Goal: Share content

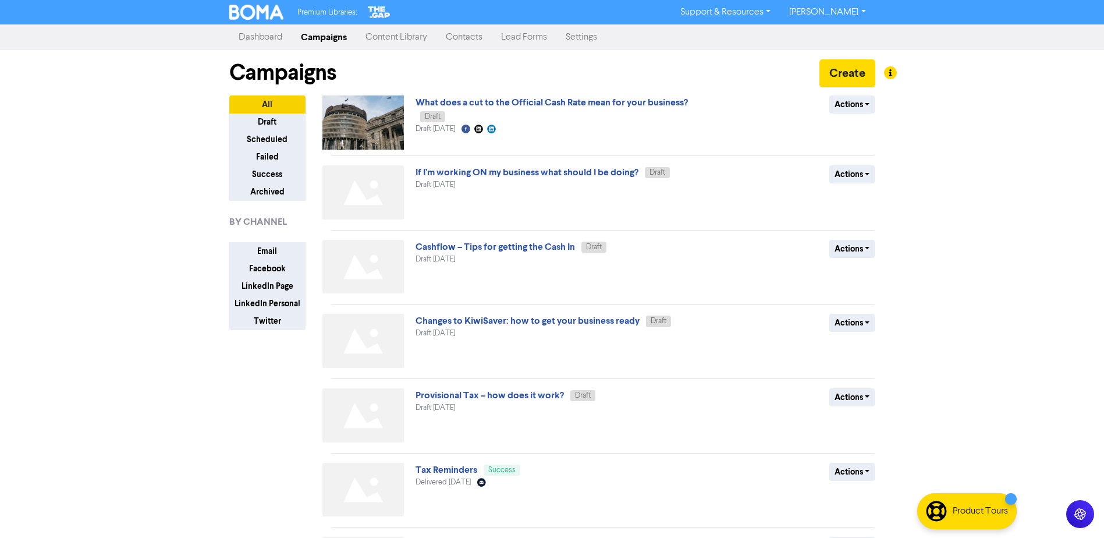
click at [481, 395] on link "Provisional Tax – how does it work?" at bounding box center [490, 395] width 148 height 12
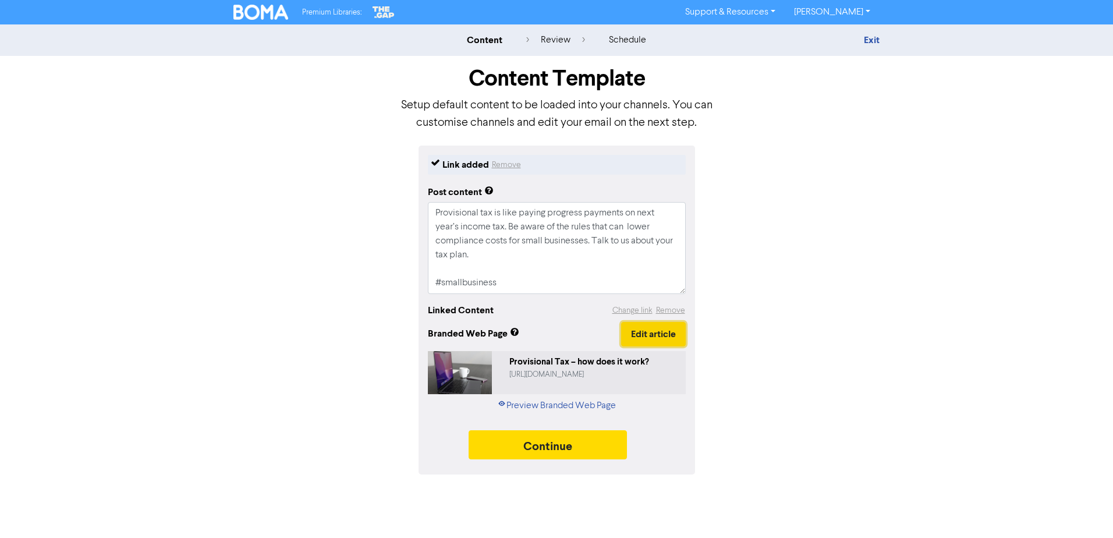
click at [674, 327] on button "Edit article" at bounding box center [653, 334] width 65 height 24
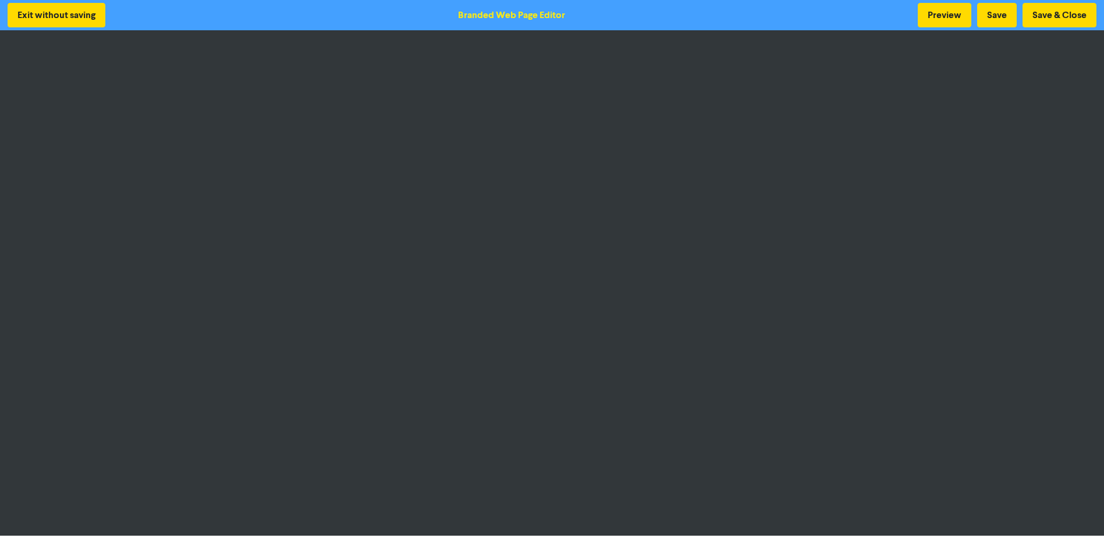
scroll to position [1, 0]
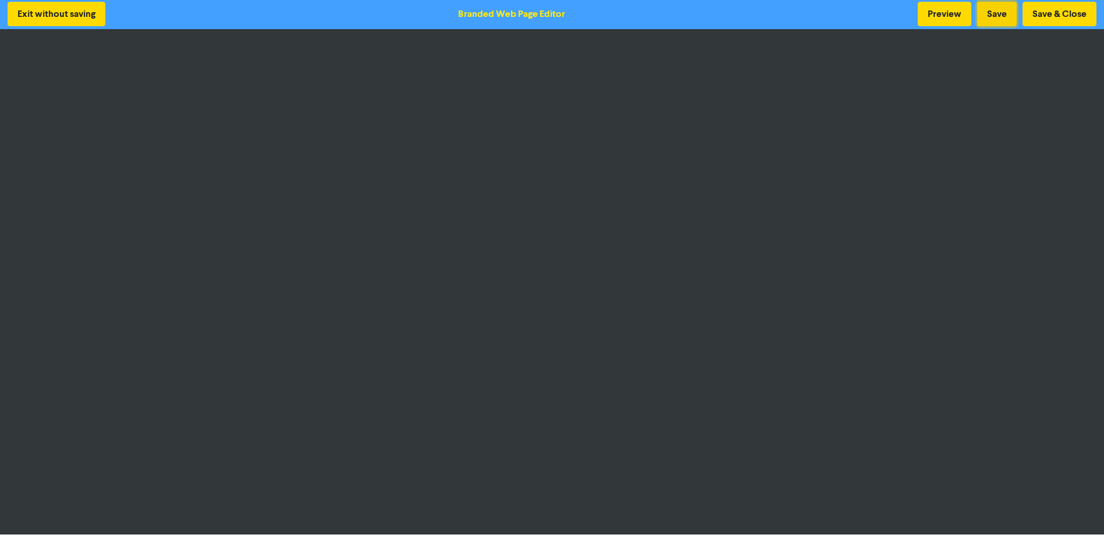
click at [991, 12] on button "Save" at bounding box center [997, 14] width 40 height 24
click at [948, 13] on button "Preview" at bounding box center [945, 14] width 54 height 24
click at [1055, 9] on button "Save & Close" at bounding box center [1060, 14] width 74 height 24
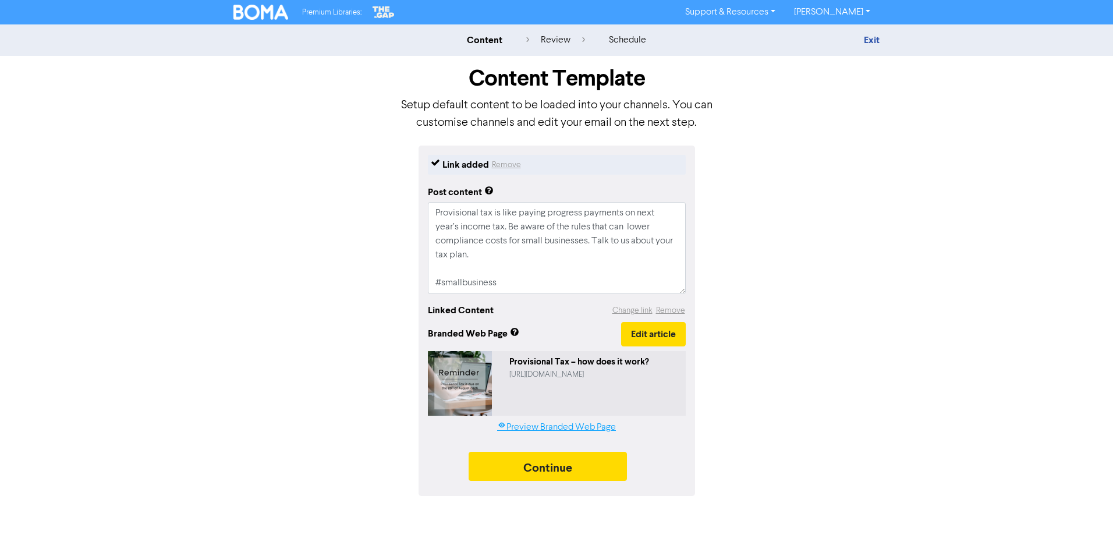
click at [564, 427] on link "Preview Branded Web Page" at bounding box center [556, 427] width 119 height 14
click at [517, 256] on textarea "Provisional tax is like paying progress payments on next year’s income tax. Be …" at bounding box center [557, 248] width 258 height 92
drag, startPoint x: 592, startPoint y: 241, endPoint x: 435, endPoint y: 217, distance: 158.4
click at [435, 217] on textarea "Provisional tax is like paying progress payments on next year’s income tax. Be …" at bounding box center [557, 248] width 258 height 92
paste textarea "The amount you must pay relates to your expected profit for the year."
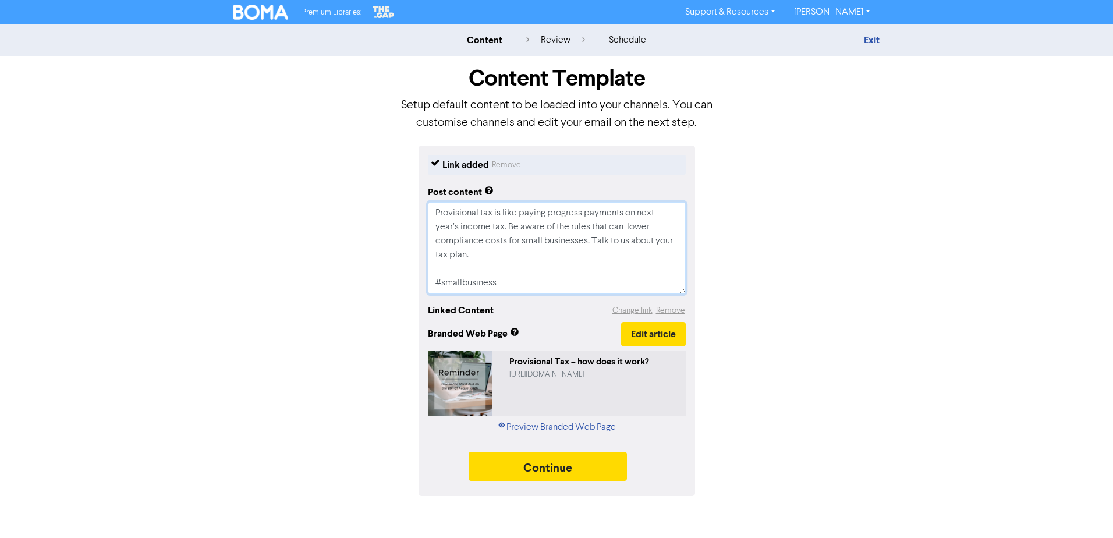
type textarea "x"
type textarea "Provisional tax is like paying progress payments on next year’s income tax. The…"
type textarea "x"
type textarea "Provisional tax is like paying progress payments on next year’s income tax. The…"
type textarea "x"
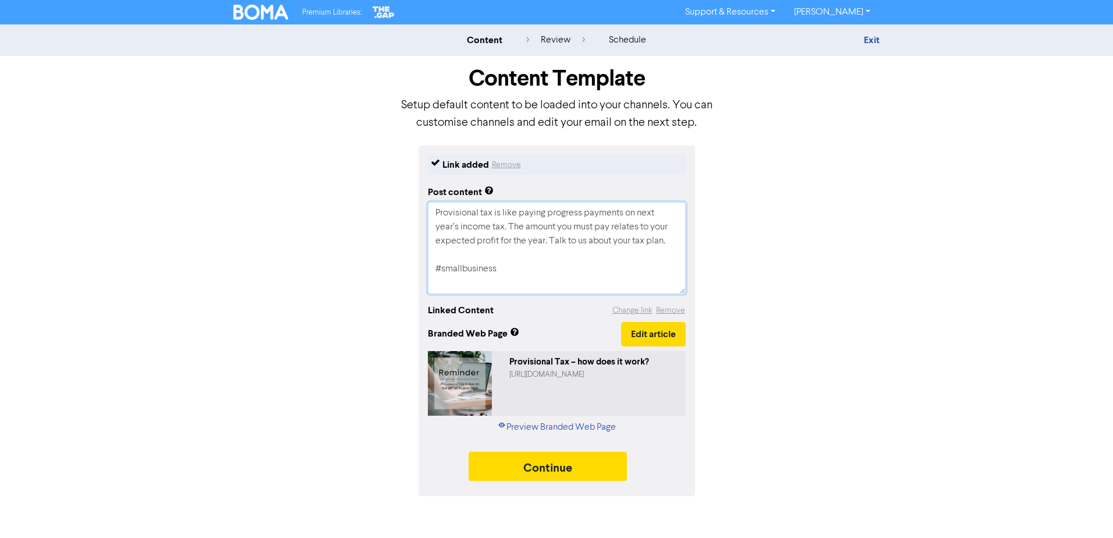
type textarea "Provisional tax is like paying progress payments on next year’s income tax. The…"
type textarea "x"
type textarea "Provisional tax is like paying progress payments on next year’s income tax. The…"
type textarea "x"
type textarea "Provisional tax is like paying progress payments on next year’s income tax. The…"
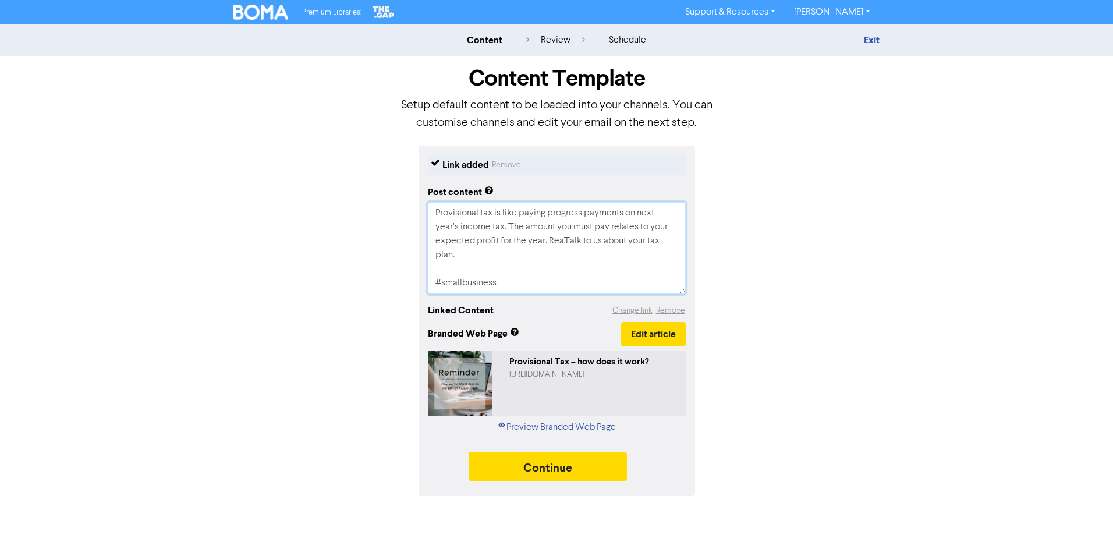
type textarea "x"
type textarea "Provisional tax is like paying progress payments on next year’s income tax. The…"
type textarea "x"
type textarea "Provisional tax is like paying progress payments on next year’s income tax. The…"
type textarea "x"
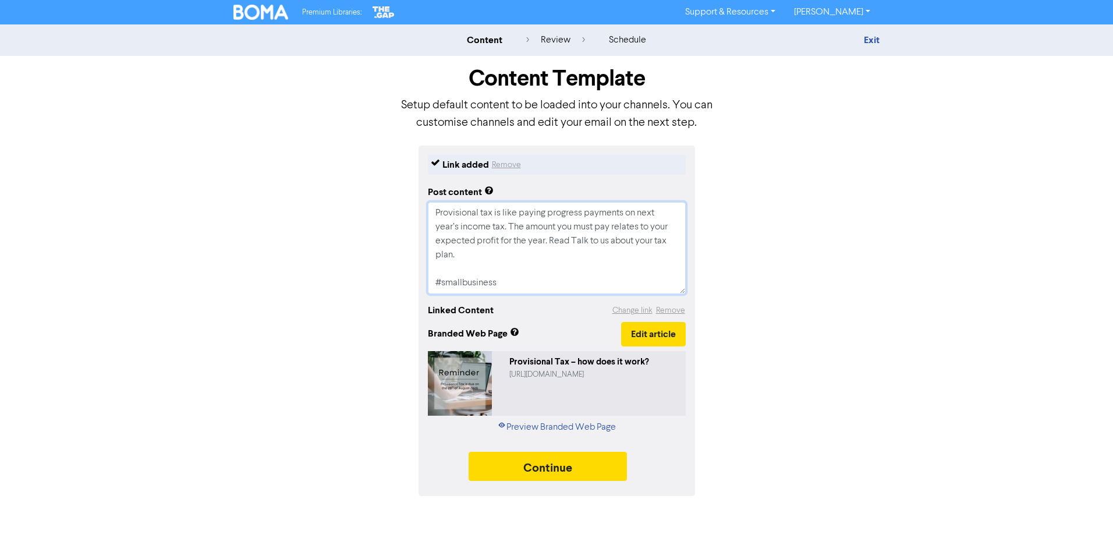
type textarea "Provisional tax is like paying progress payments on next year’s income tax. The…"
type textarea "x"
type textarea "Provisional tax is like paying progress payments on next year’s income tax. The…"
type textarea "x"
type textarea "Provisional tax is like paying progress payments on next year’s income tax. The…"
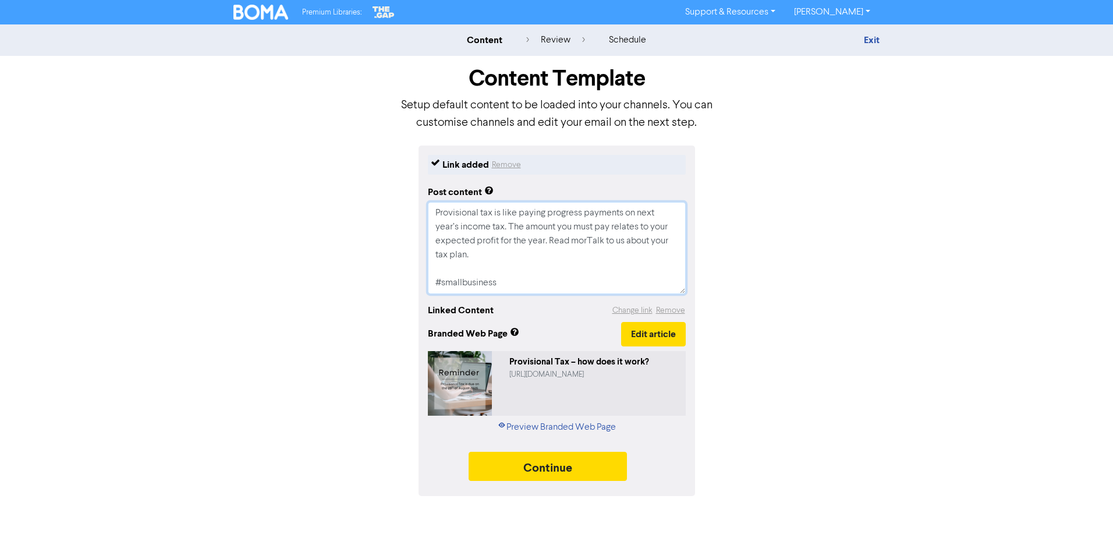
type textarea "x"
type textarea "Provisional tax is like paying progress payments on next year’s income tax. The…"
type textarea "x"
type textarea "Provisional tax is like paying progress payments on next year’s income tax. The…"
type textarea "x"
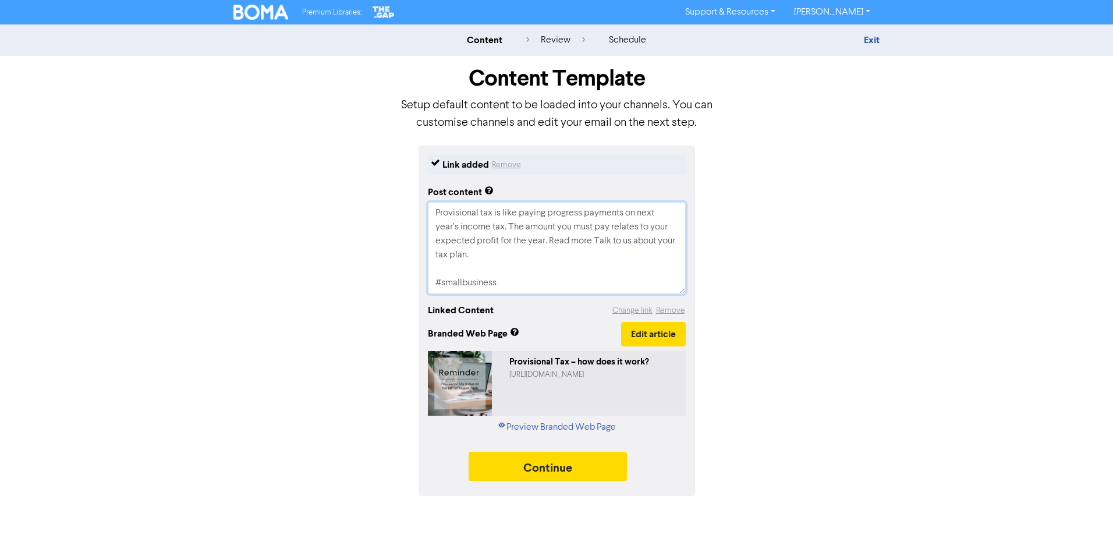
type textarea "Provisional tax is like paying progress payments on next year’s income tax. The…"
type textarea "x"
type textarea "Provisional tax is like paying progress payments on next year’s income tax. The…"
type textarea "x"
type textarea "Provisional tax is like paying progress payments on next year’s income tax. The…"
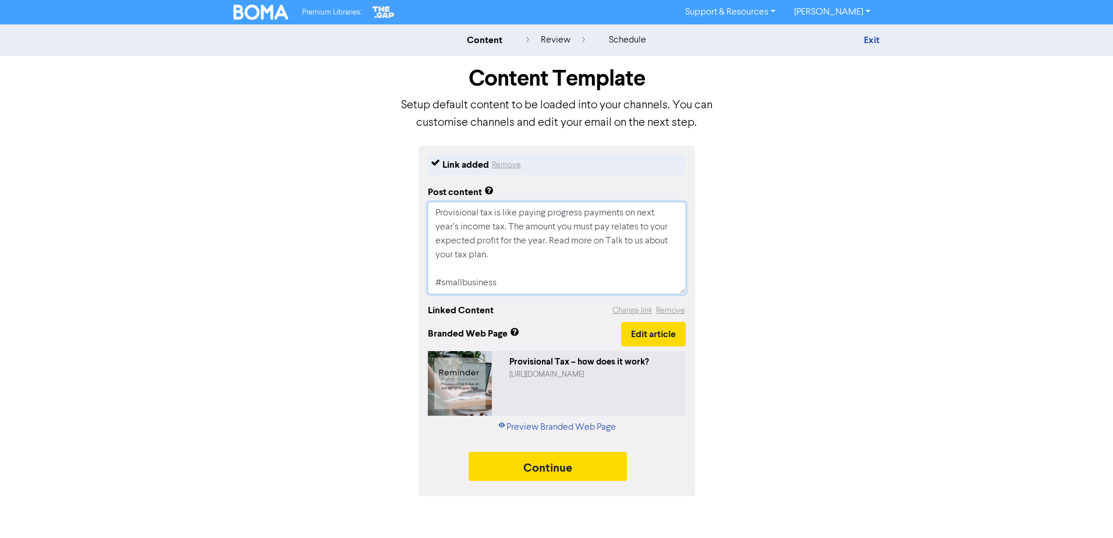
type textarea "x"
type textarea "Provisional tax is like paying progress payments on next year’s income tax. The…"
type textarea "x"
type textarea "Provisional tax is like paying progress payments on next year’s income tax. The…"
type textarea "x"
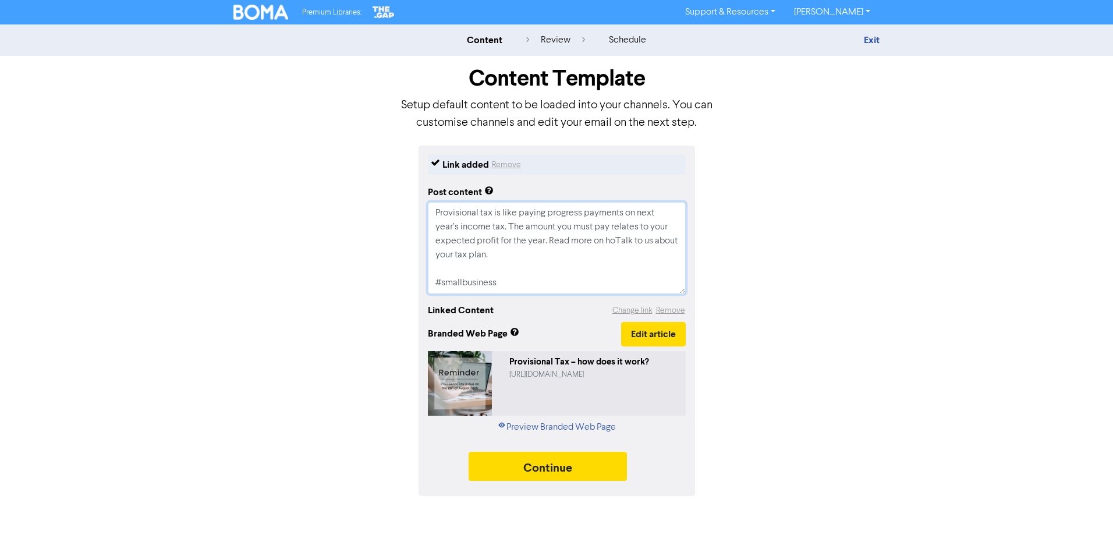
type textarea "Provisional tax is like paying progress payments on next year’s income tax. The…"
type textarea "x"
type textarea "Provisional tax is like paying progress payments on next year’s income tax. The…"
type textarea "x"
type textarea "Provisional tax is like paying progress payments on next year’s income tax. The…"
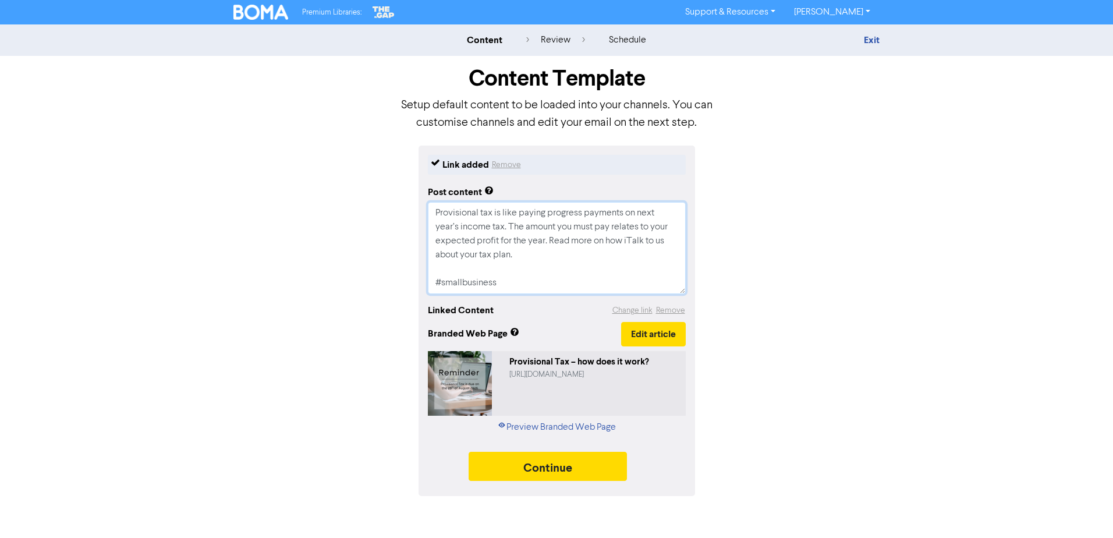
type textarea "x"
type textarea "Provisional tax is like paying progress payments on next year’s income tax. The…"
type textarea "x"
type textarea "Provisional tax is like paying progress payments on next year’s income tax. The…"
type textarea "x"
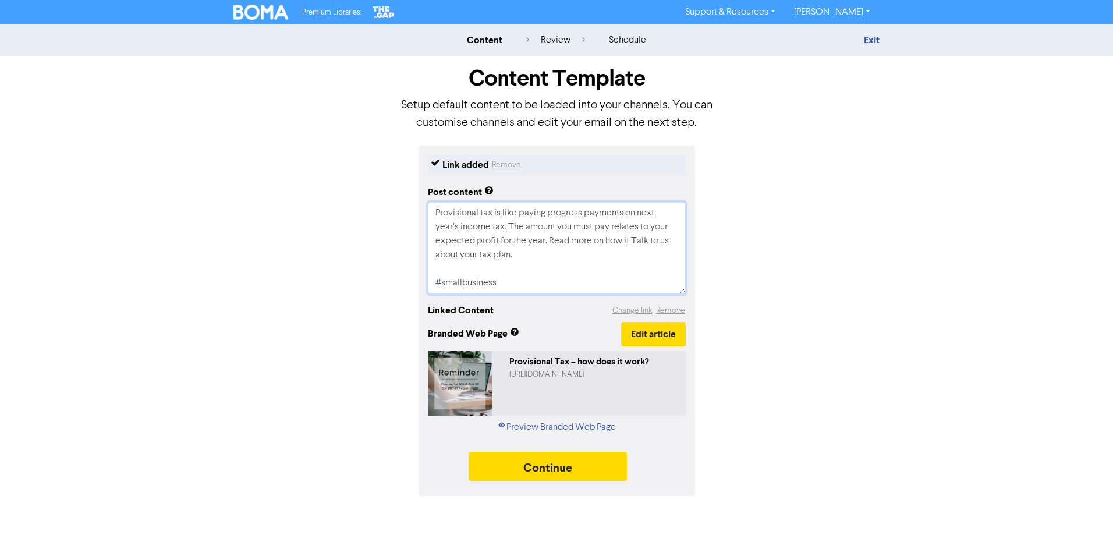
type textarea "Provisional tax is like paying progress payments on next year’s income tax. The…"
type textarea "x"
type textarea "Provisional tax is like paying progress payments on next year’s income tax. The…"
type textarea "x"
type textarea "Provisional tax is like paying progress payments on next year’s income tax. The…"
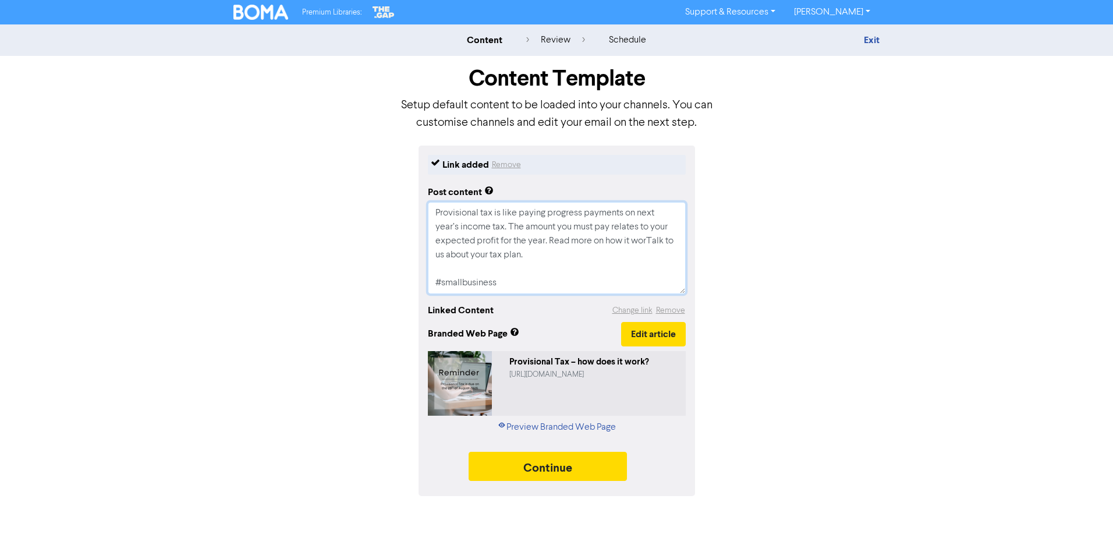
type textarea "x"
type textarea "Provisional tax is like paying progress payments on next year’s income tax. The…"
type textarea "x"
type textarea "Provisional tax is like paying progress payments on next year’s income tax. The…"
drag, startPoint x: 586, startPoint y: 258, endPoint x: 481, endPoint y: 257, distance: 104.8
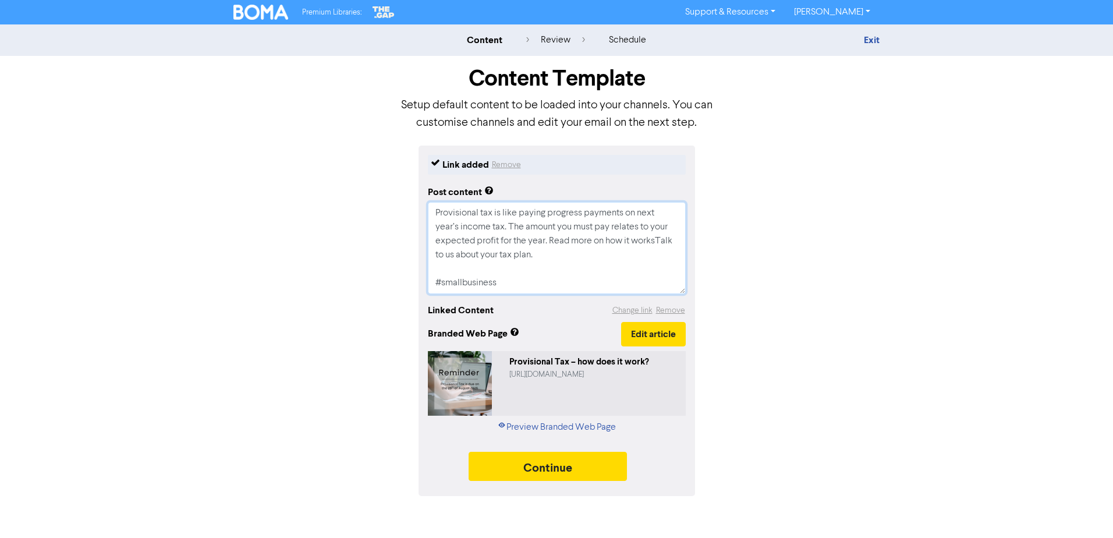
click at [481, 257] on textarea "Provisional tax is like paying progress payments on next year’s income tax. The…" at bounding box center [557, 248] width 258 height 92
type textarea "x"
type textarea "Provisional tax is like paying progress payments on next year’s income tax. The…"
type textarea "x"
type textarea "Provisional tax is like paying progress payments on next year’s income tax. The…"
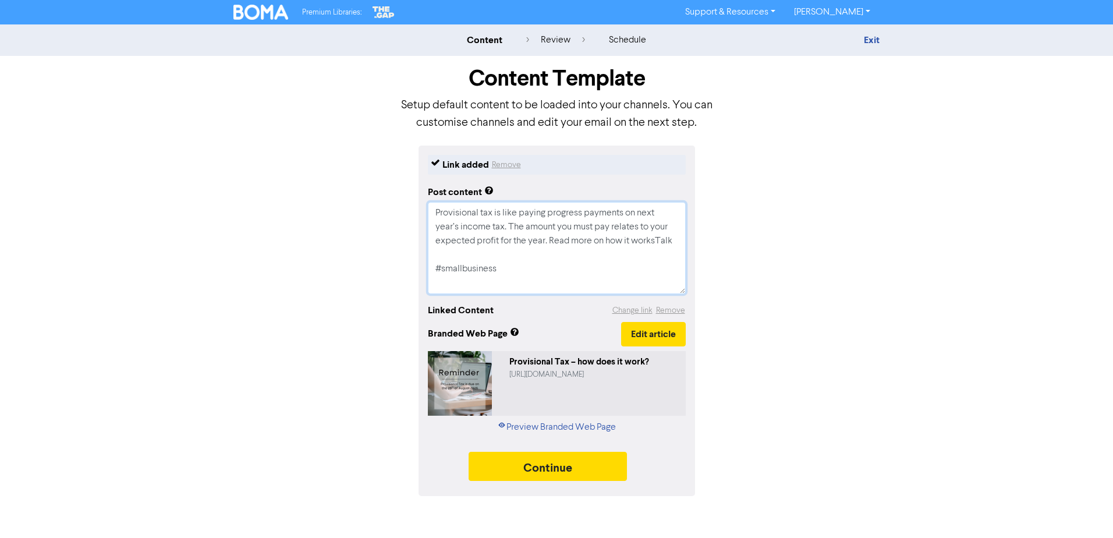
type textarea "x"
type textarea "Provisional tax is like paying progress payments on next year’s income tax. The…"
type textarea "x"
type textarea "Provisional tax is like paying progress payments on next year’s income tax. The…"
type textarea "x"
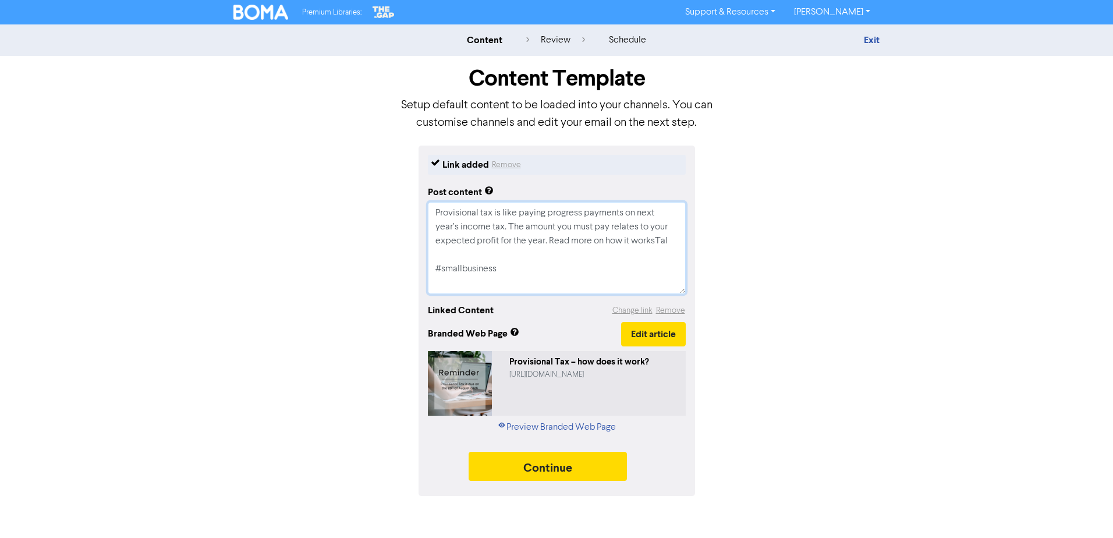
type textarea "Provisional tax is like paying progress payments on next year’s income tax. The…"
type textarea "x"
type textarea "Provisional tax is like paying progress payments on next year’s income tax. The…"
type textarea "x"
type textarea "Provisional tax is like paying progress payments on next year’s income tax. The…"
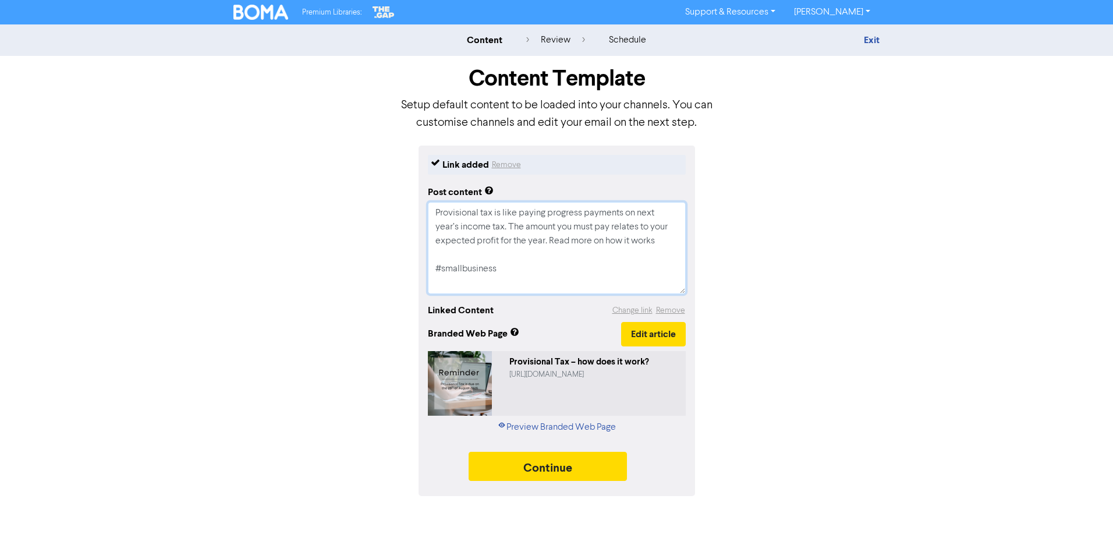
type textarea "x"
type textarea "Provisional tax is like paying progress payments on next year’s income tax. The…"
click at [588, 469] on button "Continue" at bounding box center [548, 466] width 158 height 29
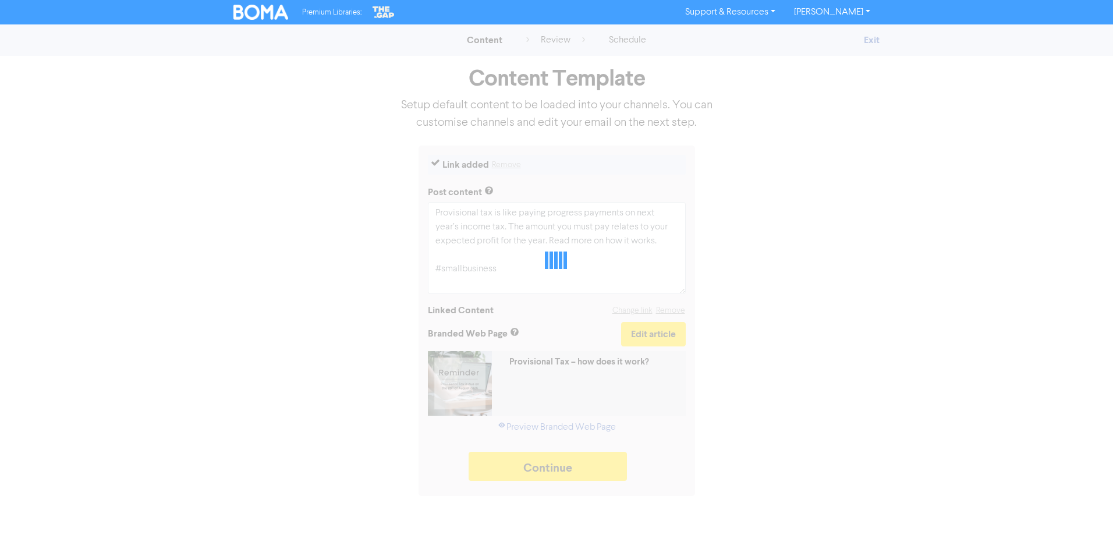
type textarea "x"
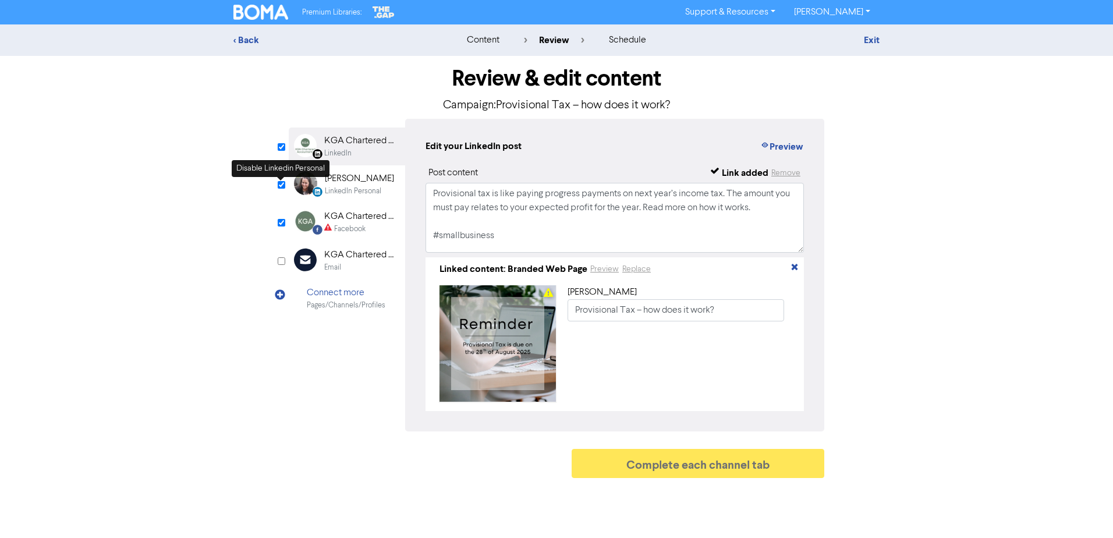
click at [282, 185] on input "checkbox" at bounding box center [282, 185] width 8 height 8
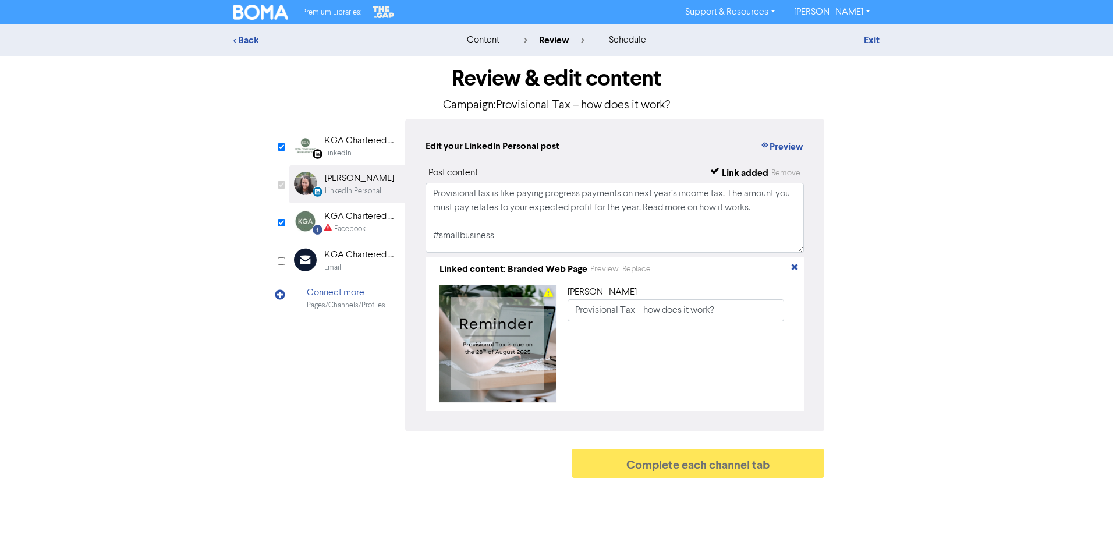
checkbox input "false"
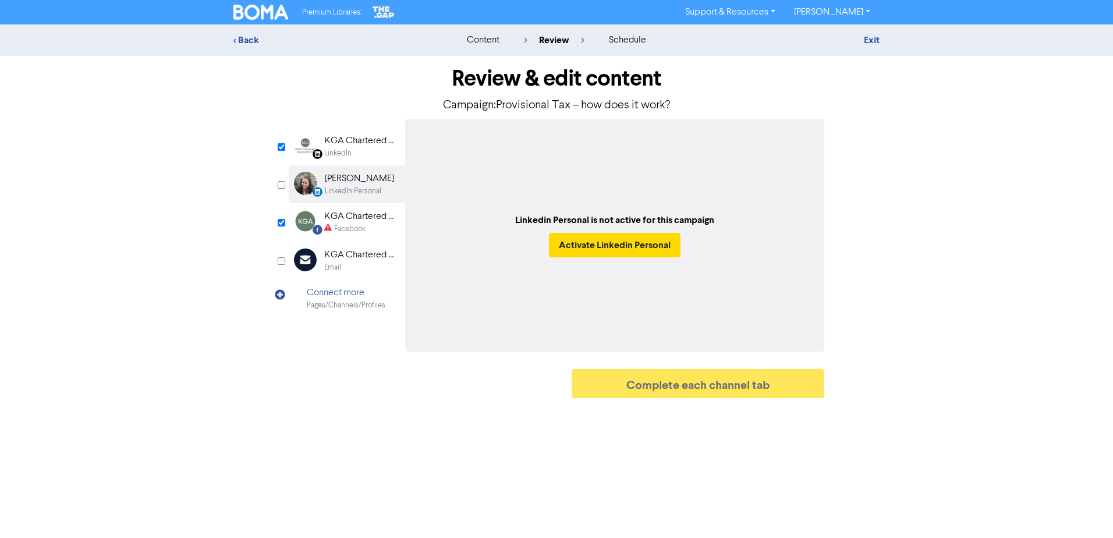
click at [332, 223] on div "KGA Chartered Accountants" at bounding box center [361, 217] width 75 height 14
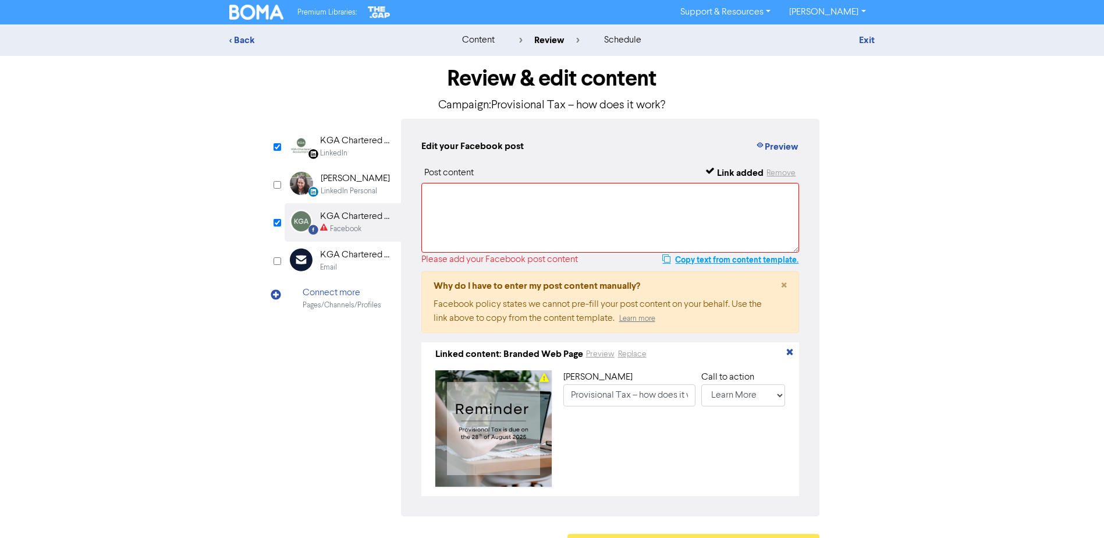
click at [695, 260] on button "Copy text from content template." at bounding box center [730, 260] width 137 height 14
paste textarea "Provisional tax is like paying progress payments on next year’s income tax. The…"
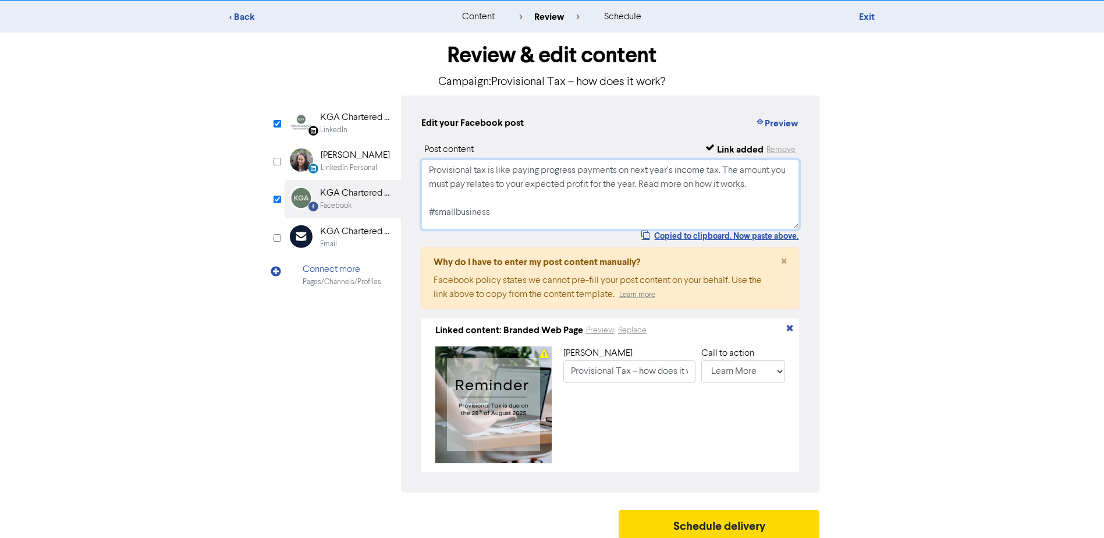
scroll to position [36, 0]
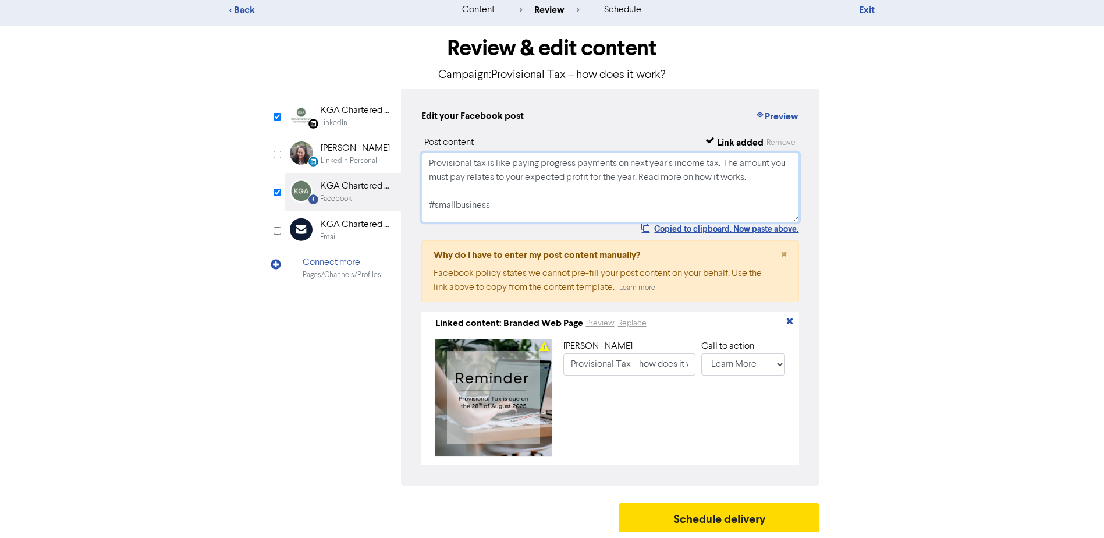
type textarea "Provisional tax is like paying progress payments on next year’s income tax. The…"
click at [742, 366] on select "No Button Shop Now Apply Now Book Now Buy Now Contact Us Download Learn More Se…" at bounding box center [744, 364] width 84 height 22
click at [686, 511] on button "Schedule delivery" at bounding box center [719, 517] width 201 height 29
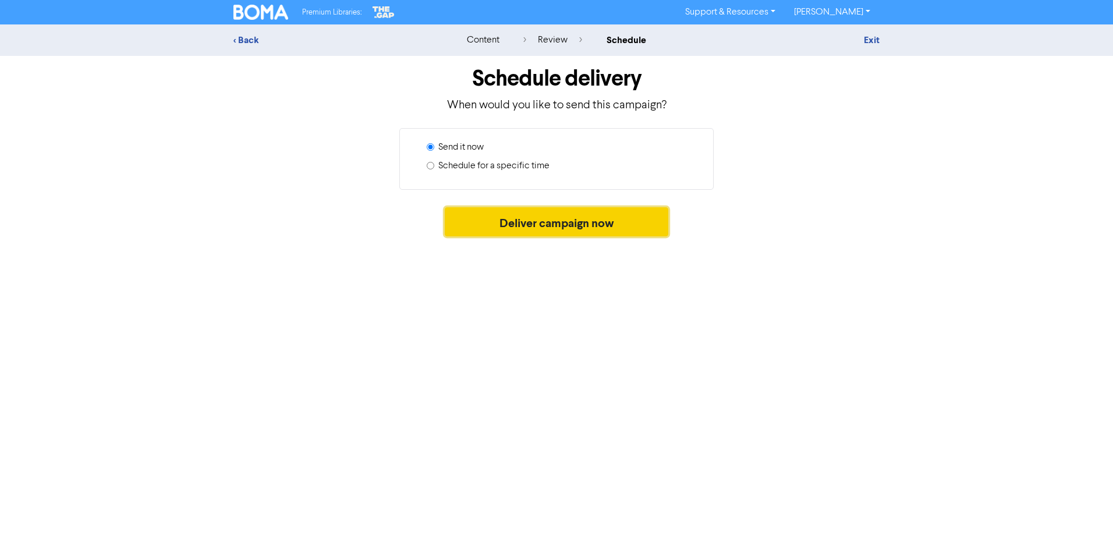
click at [555, 219] on button "Deliver campaign now" at bounding box center [557, 221] width 224 height 29
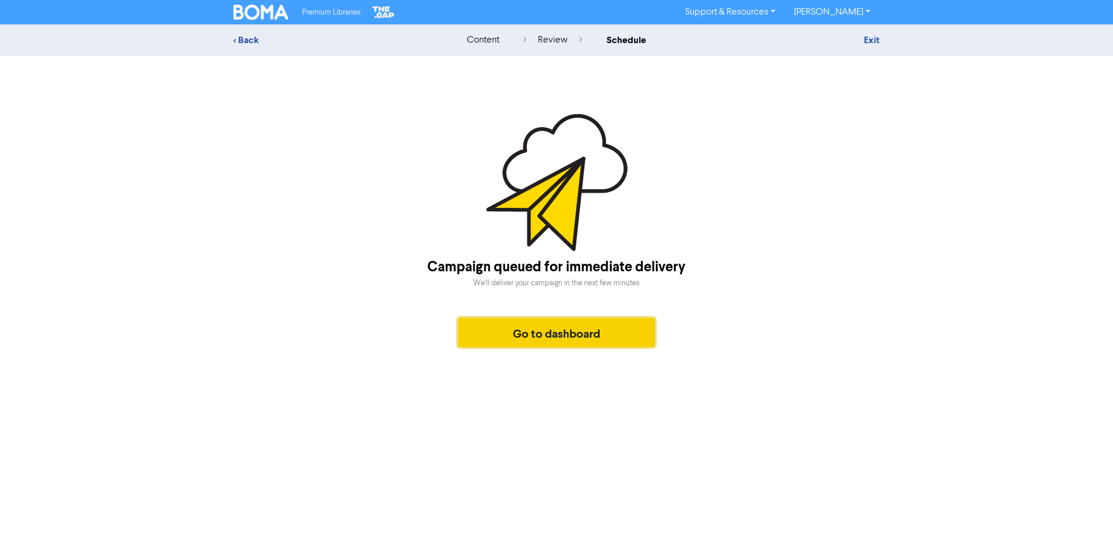
click at [559, 330] on button "Go to dashboard" at bounding box center [556, 332] width 197 height 29
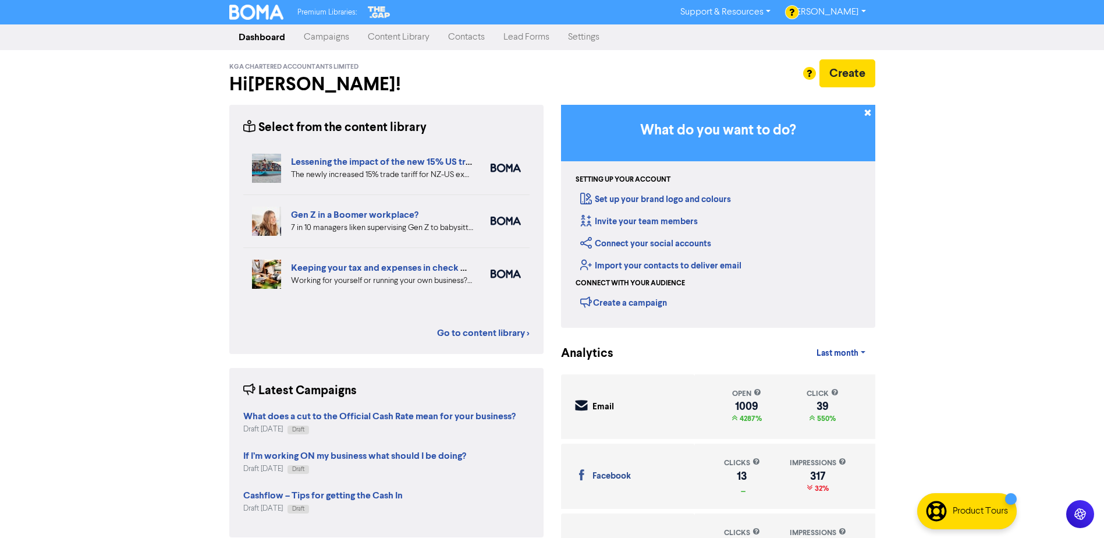
click at [336, 34] on link "Campaigns" at bounding box center [327, 37] width 64 height 23
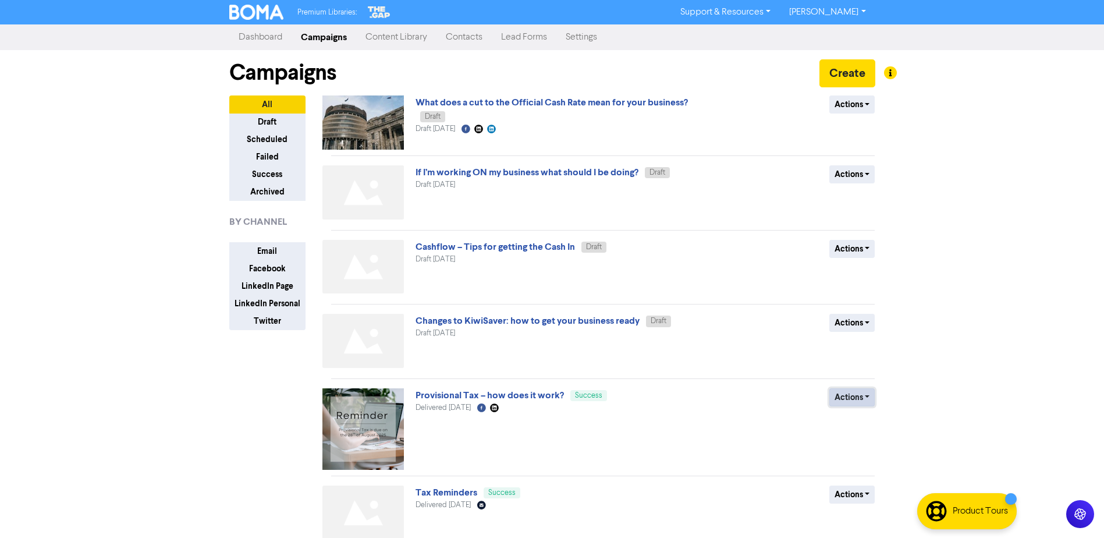
click at [847, 401] on button "Actions" at bounding box center [853, 397] width 46 height 18
click at [481, 401] on link "Provisional Tax – how does it work?" at bounding box center [490, 395] width 148 height 12
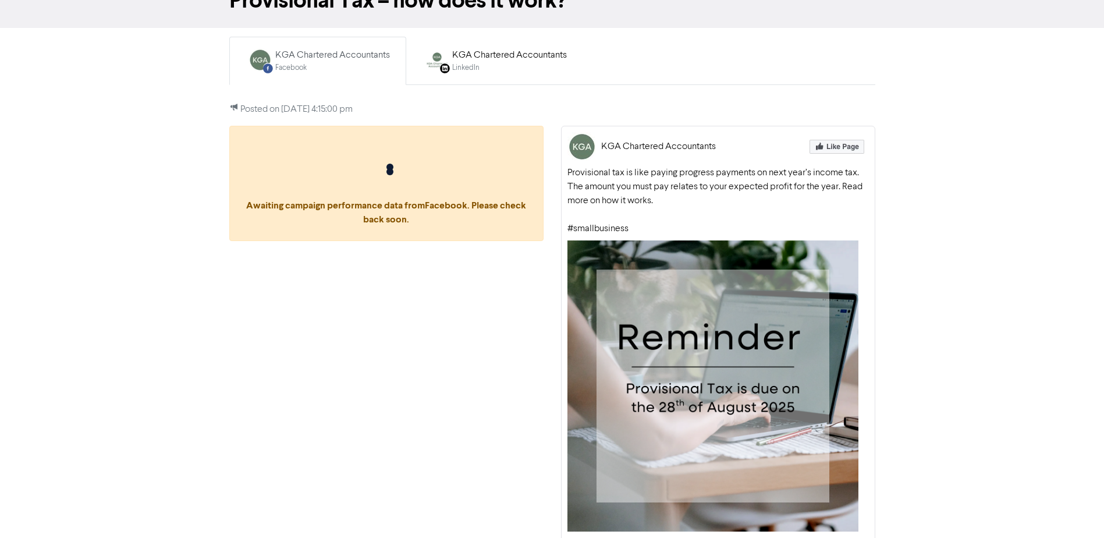
scroll to position [133, 0]
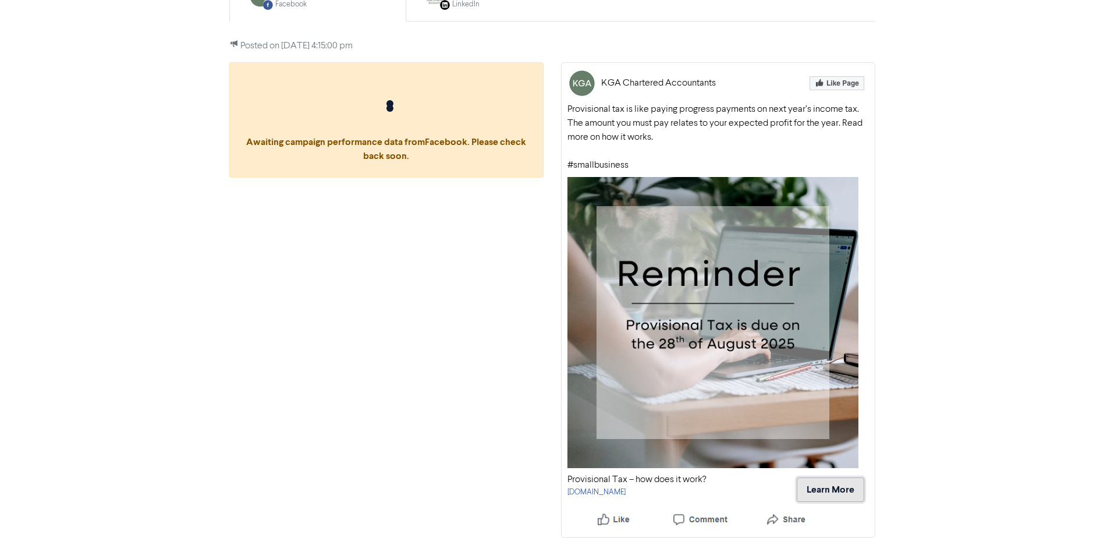
click at [823, 495] on button "Learn More" at bounding box center [831, 489] width 68 height 24
